Goal: Find specific fact: Find specific fact

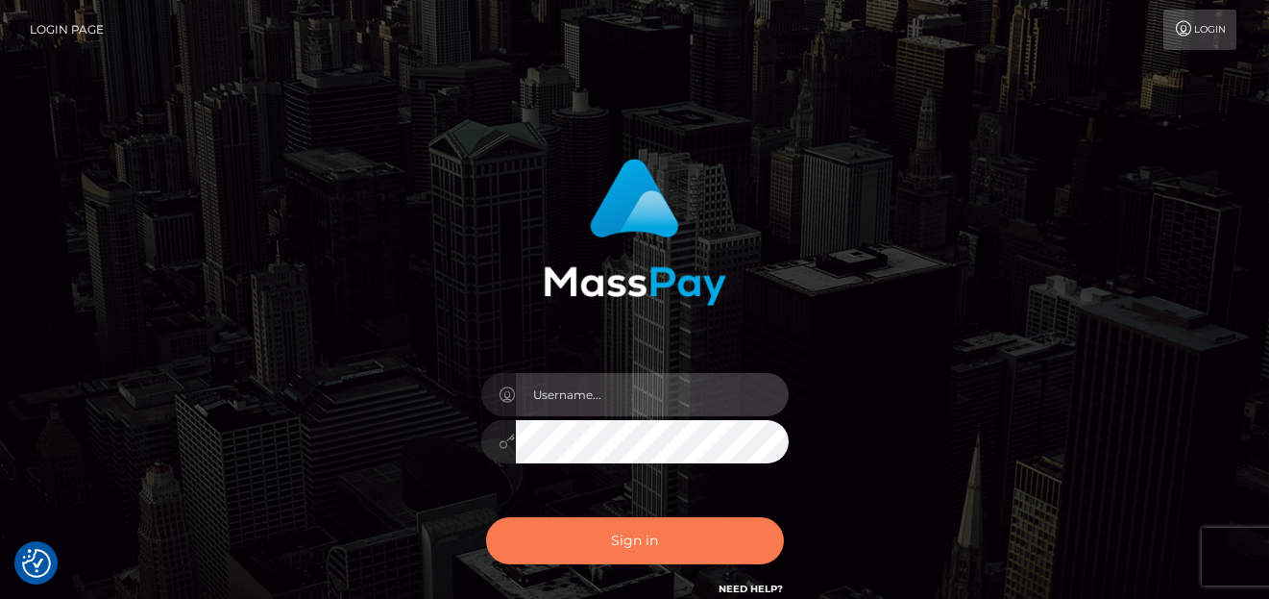
type input "denise"
click at [612, 555] on button "Sign in" at bounding box center [635, 540] width 298 height 47
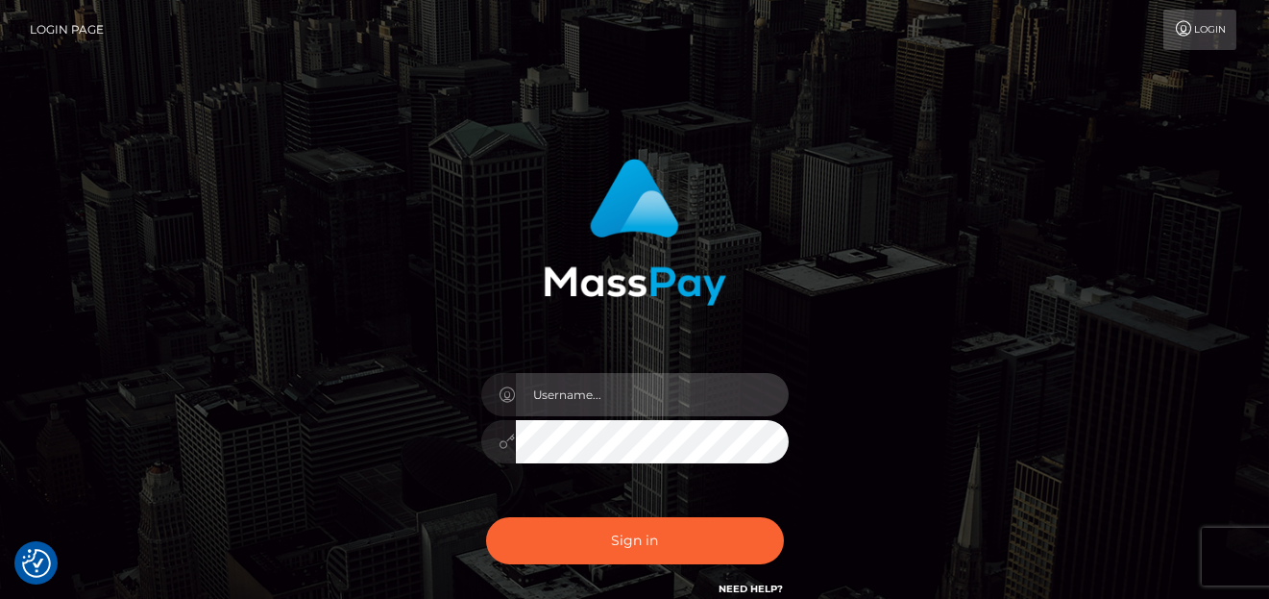
type input "[PERSON_NAME]"
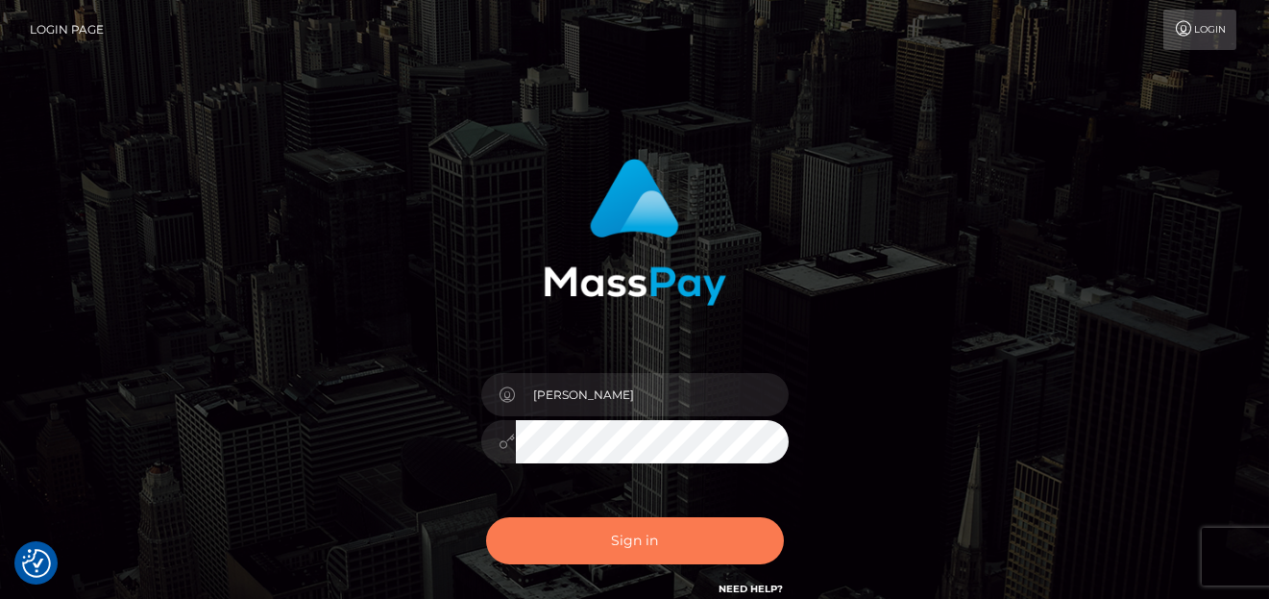
click at [624, 540] on button "Sign in" at bounding box center [635, 540] width 298 height 47
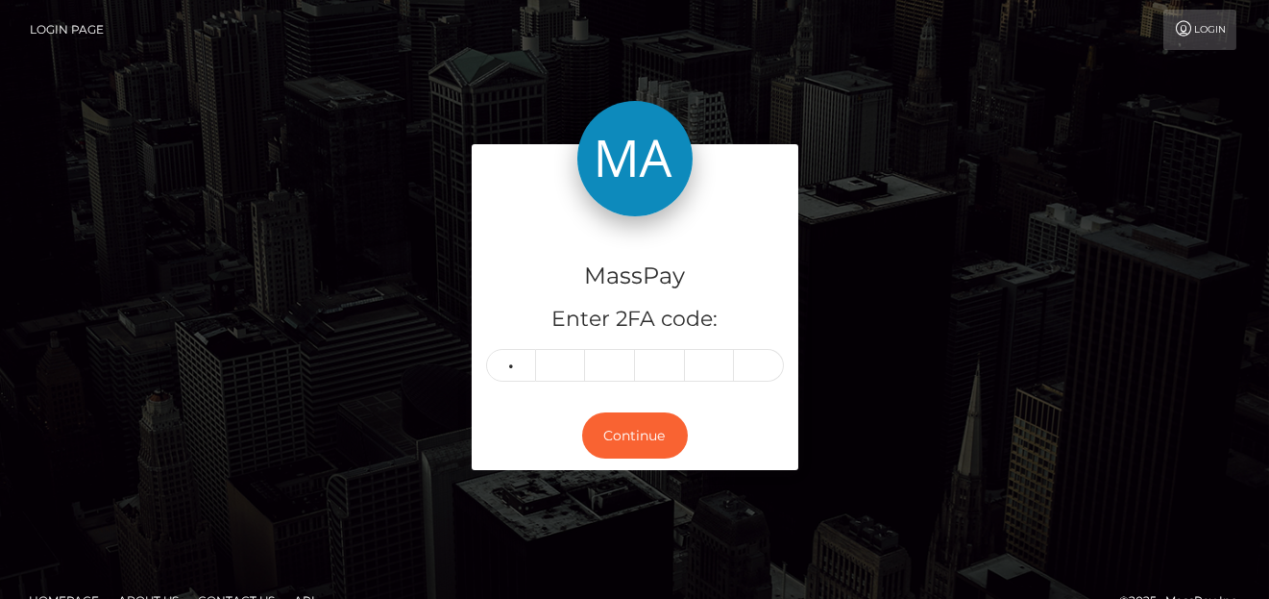
type input "8"
type input "3"
type input "7"
type input "8"
type input "3"
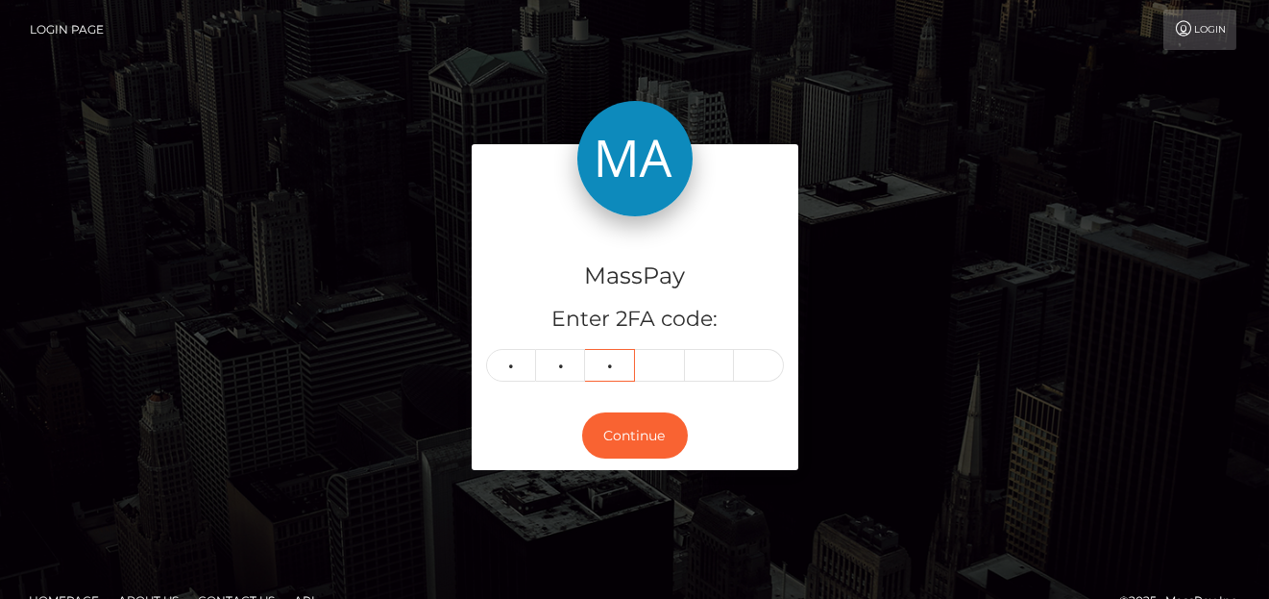
type input "7"
type input "9"
type input "3"
type input "5"
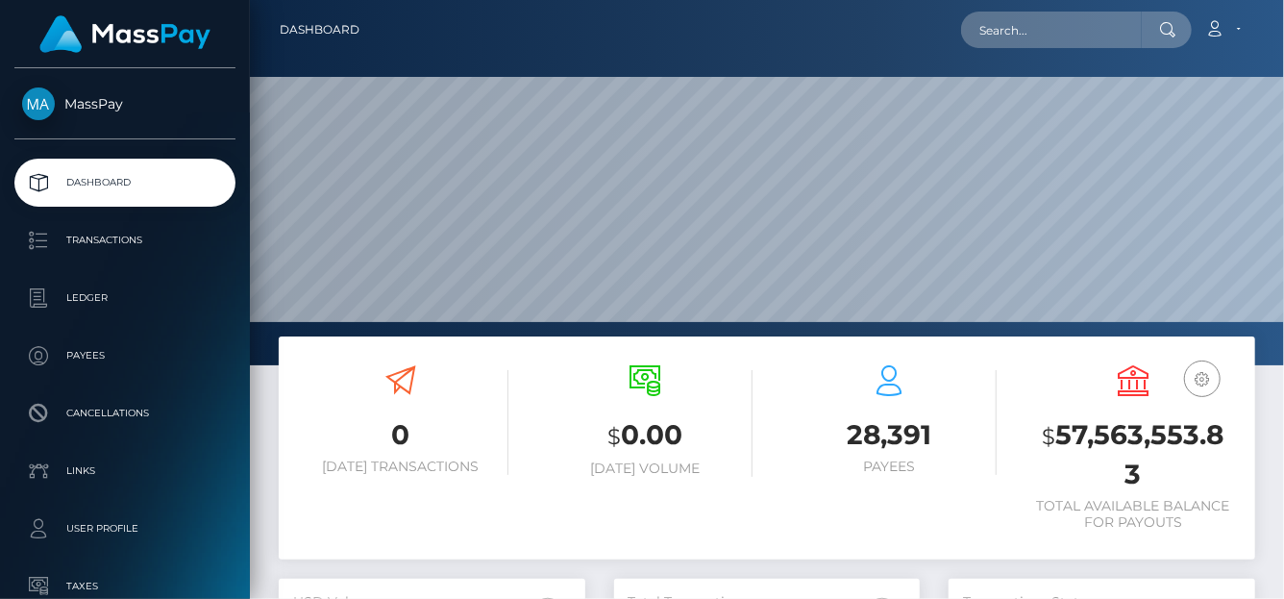
scroll to position [340, 307]
click at [1008, 35] on input "text" at bounding box center [1051, 30] width 181 height 37
paste input "[EMAIL_ADDRESS][DOMAIN_NAME]"
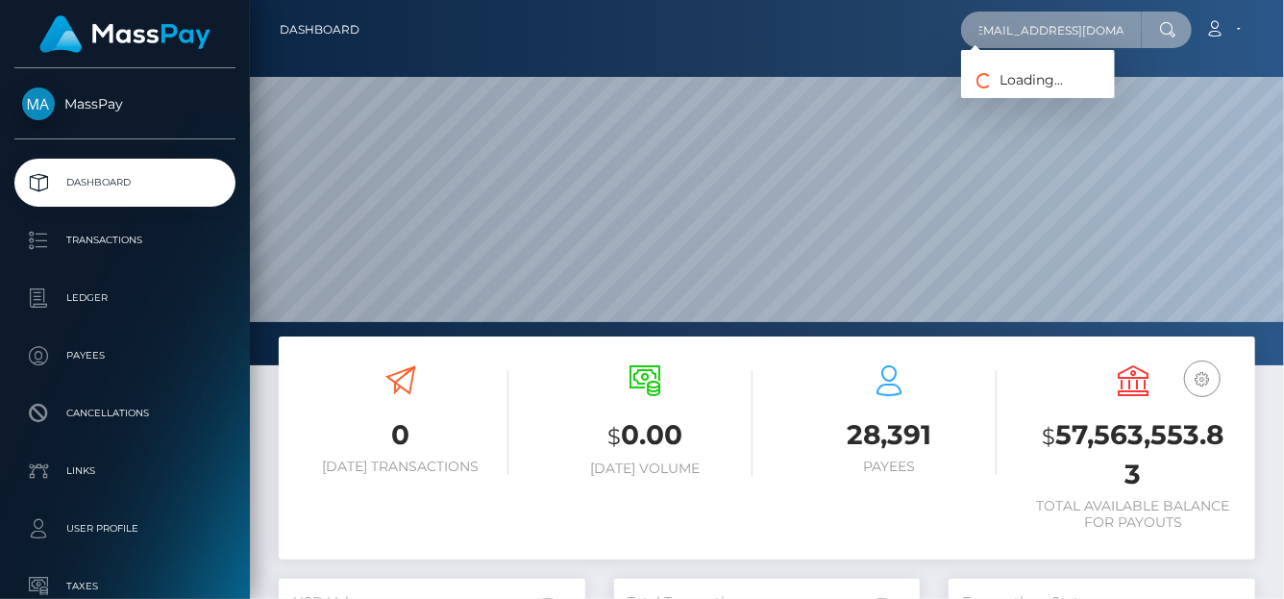
type input "[EMAIL_ADDRESS][DOMAIN_NAME]"
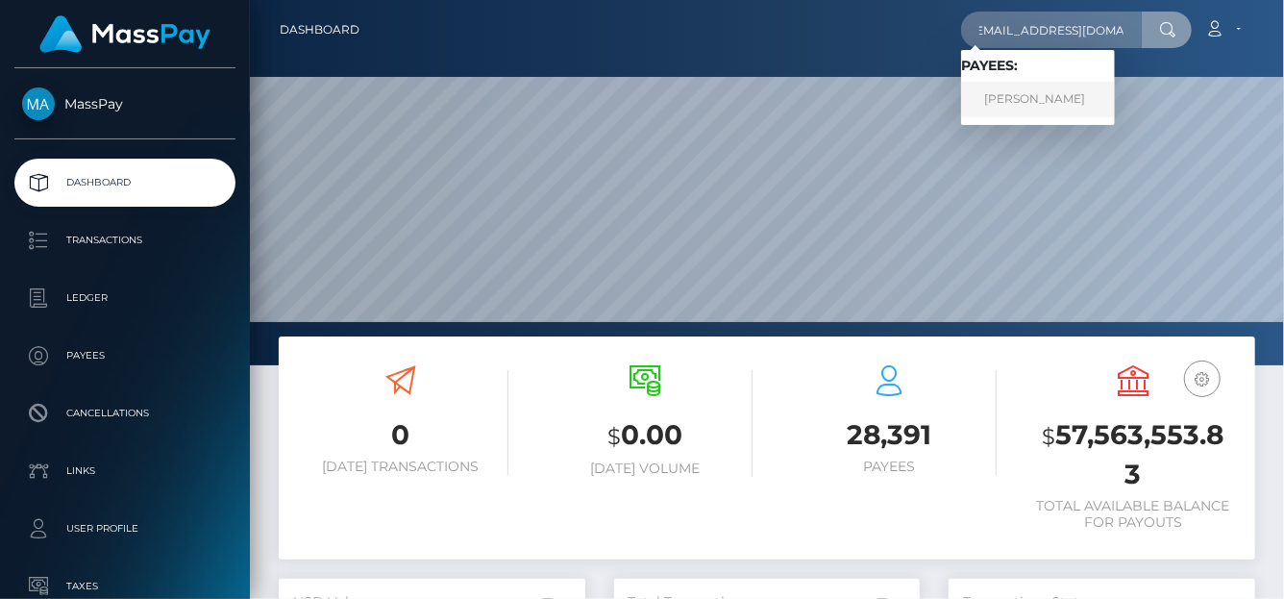
click at [994, 105] on link "Nainoa Villierme" at bounding box center [1038, 100] width 154 height 36
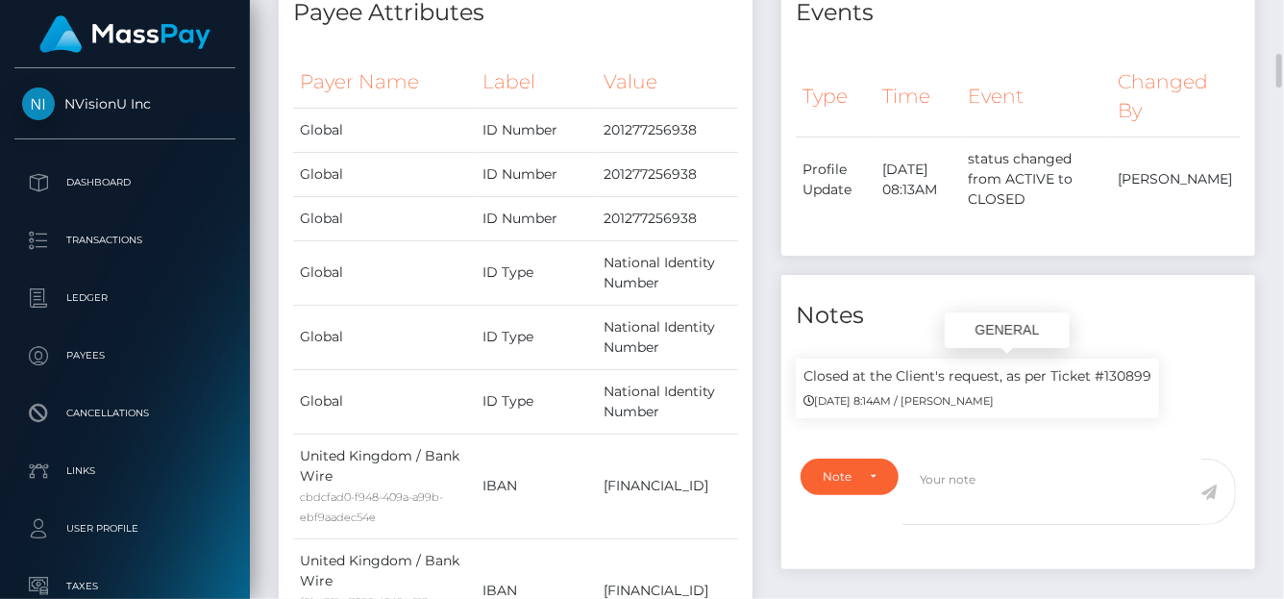
scroll to position [231, 307]
drag, startPoint x: 1155, startPoint y: 371, endPoint x: 1098, endPoint y: 380, distance: 57.3
click at [1098, 381] on div "Closed at the Client's request, as per Ticket #130899 09/18/25 8:14AM / Alexand…" at bounding box center [977, 388] width 363 height 60
copy p "130899"
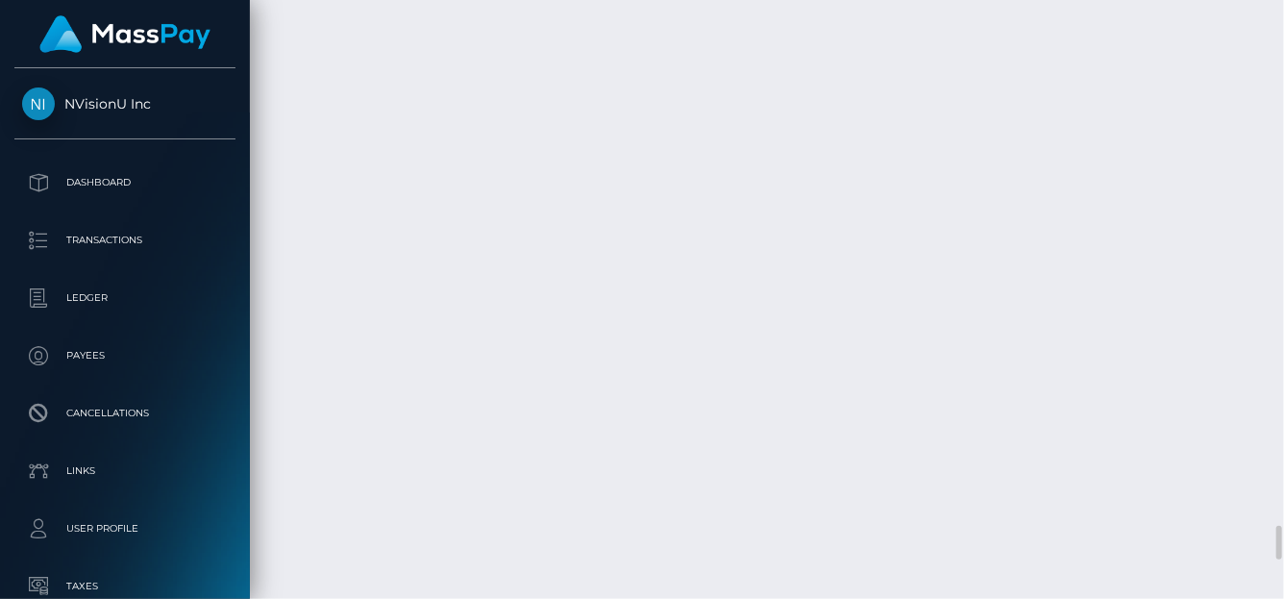
scroll to position [9140, 0]
